Goal: Transaction & Acquisition: Purchase product/service

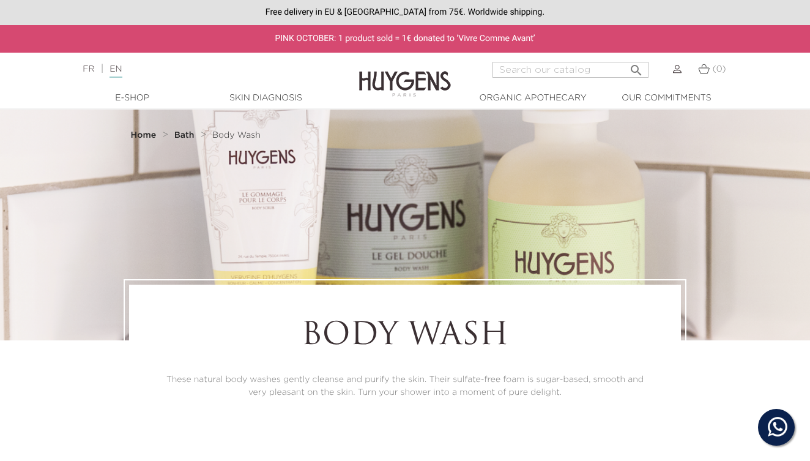
click at [551, 69] on input "Search" at bounding box center [571, 70] width 156 height 16
type input "parfum"
click at [636, 65] on button " Search" at bounding box center [636, 66] width 22 height 17
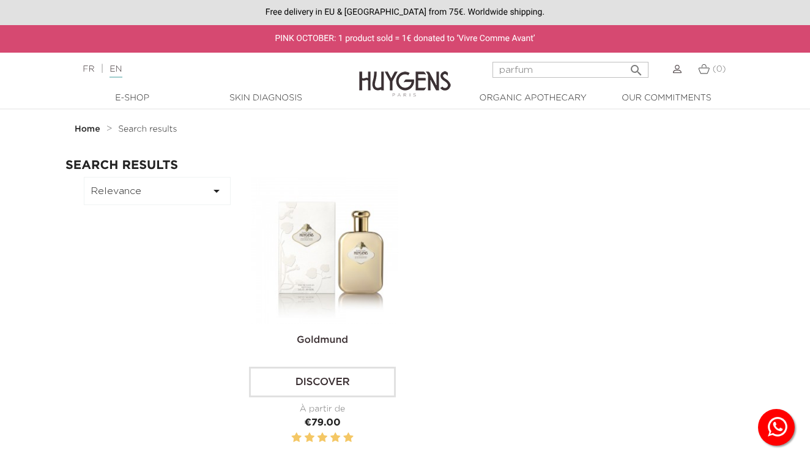
scroll to position [-4, 0]
